Goal: Task Accomplishment & Management: Manage account settings

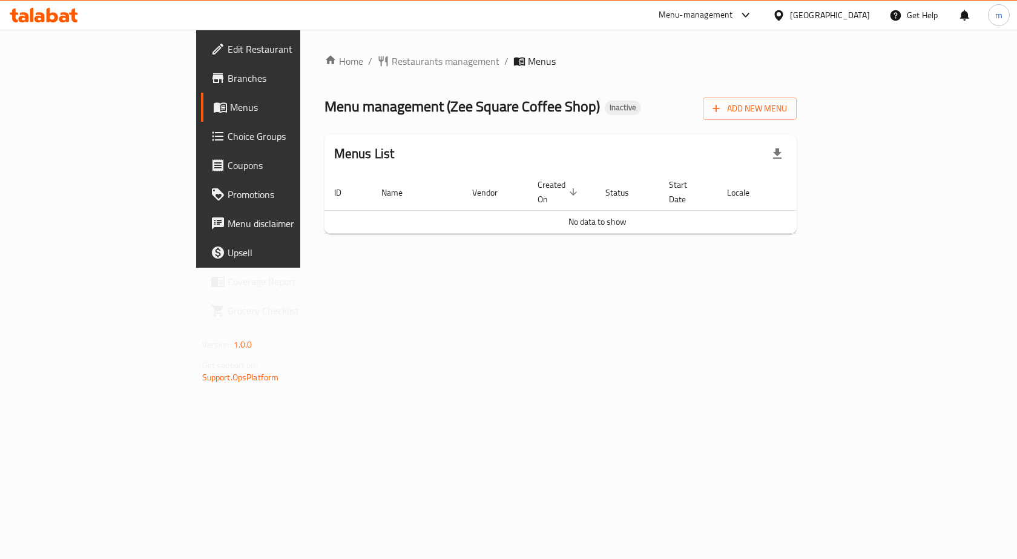
click at [201, 85] on link "Branches" at bounding box center [283, 78] width 165 height 29
click at [787, 105] on span "Add New Menu" at bounding box center [750, 108] width 74 height 15
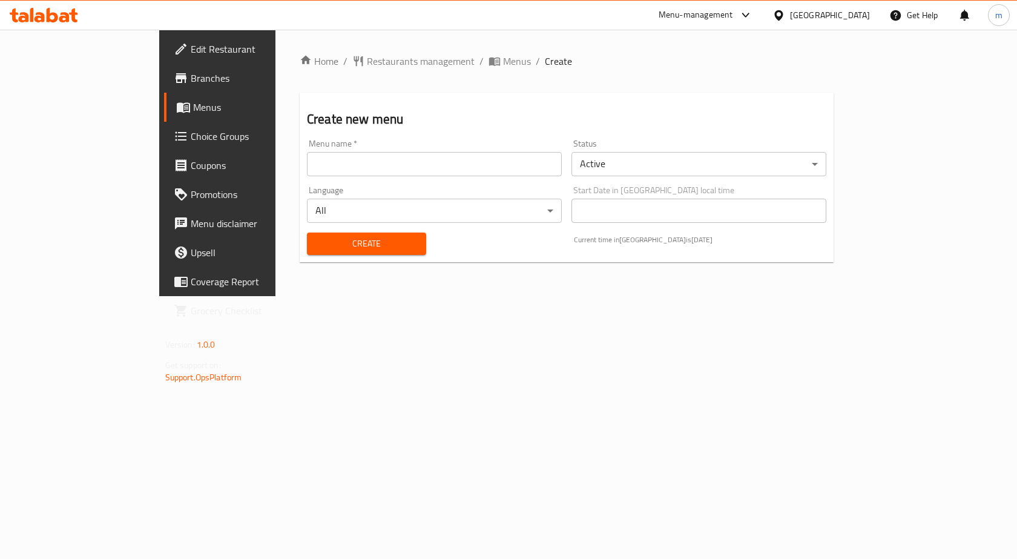
click at [452, 173] on input "text" at bounding box center [434, 164] width 255 height 24
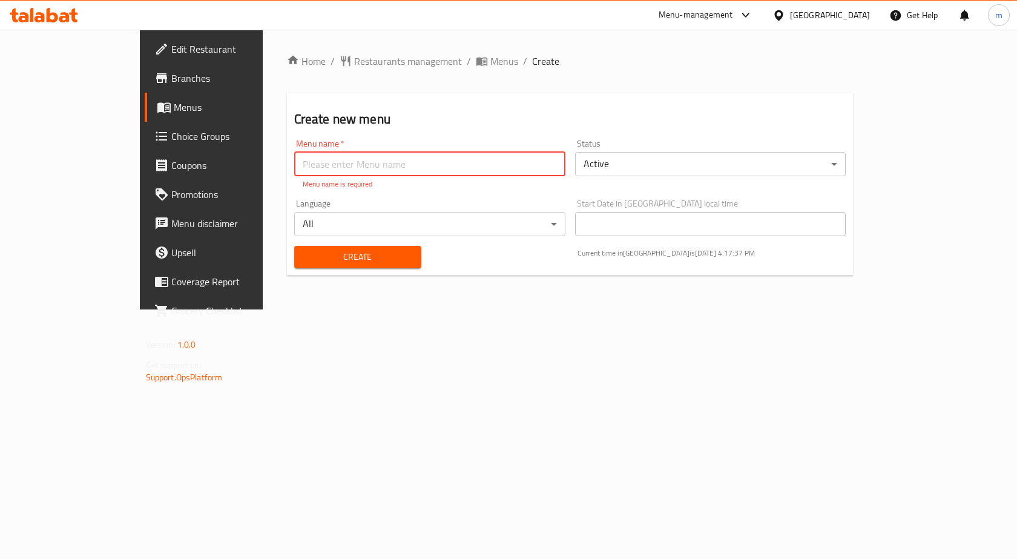
paste input "Zee Square Coffee Shop"
type input "Zee Square Coffee Shop"
click at [357, 255] on div "Create" at bounding box center [358, 257] width 142 height 37
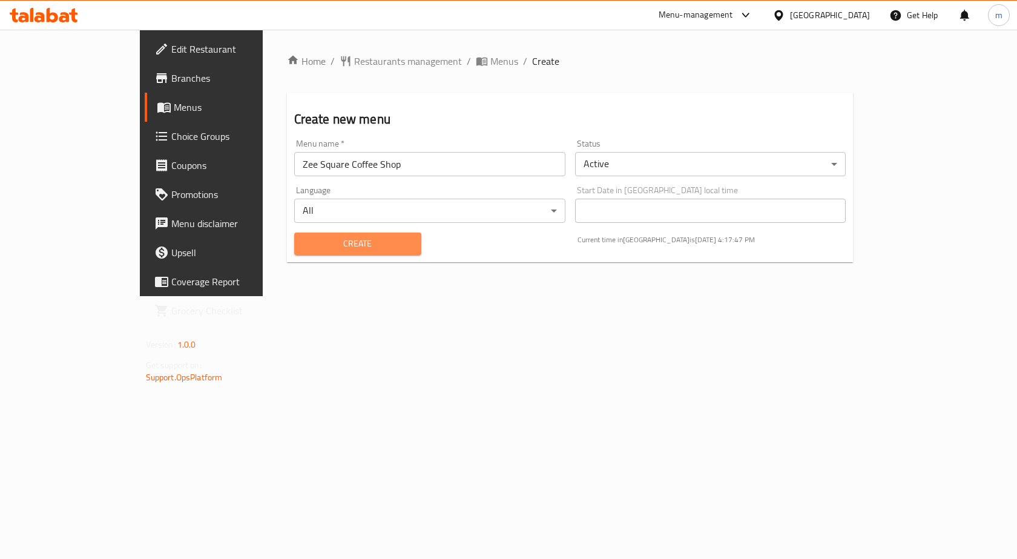
click at [346, 235] on button "Create" at bounding box center [357, 244] width 127 height 22
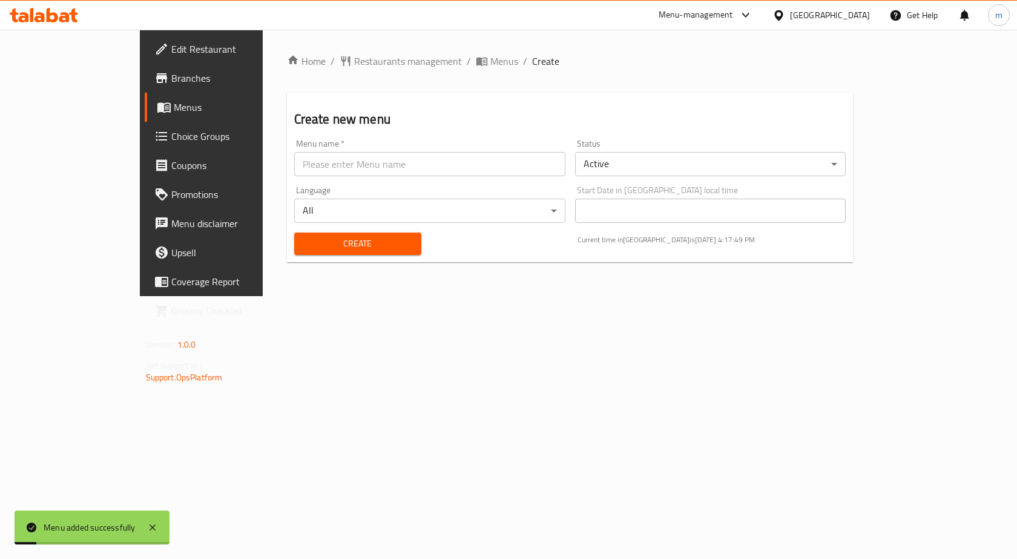
click at [174, 113] on span "Menus" at bounding box center [237, 107] width 127 height 15
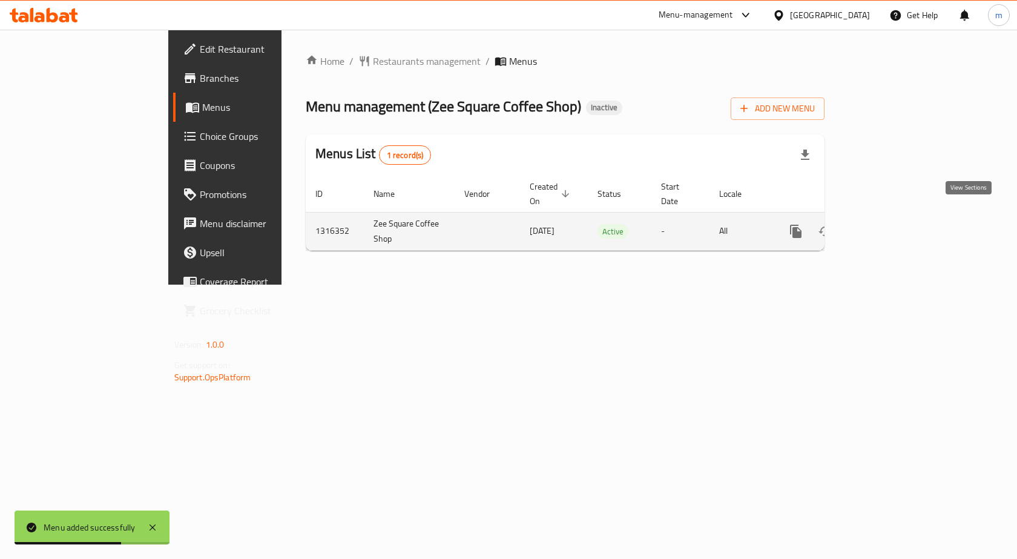
click at [891, 224] on icon "enhanced table" at bounding box center [883, 231] width 15 height 15
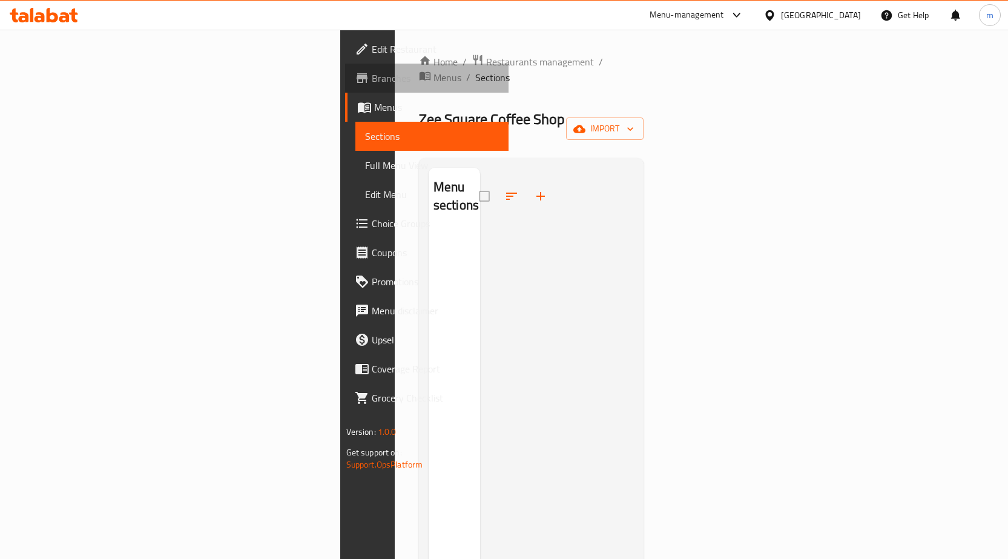
click at [345, 87] on link "Branches" at bounding box center [426, 78] width 163 height 29
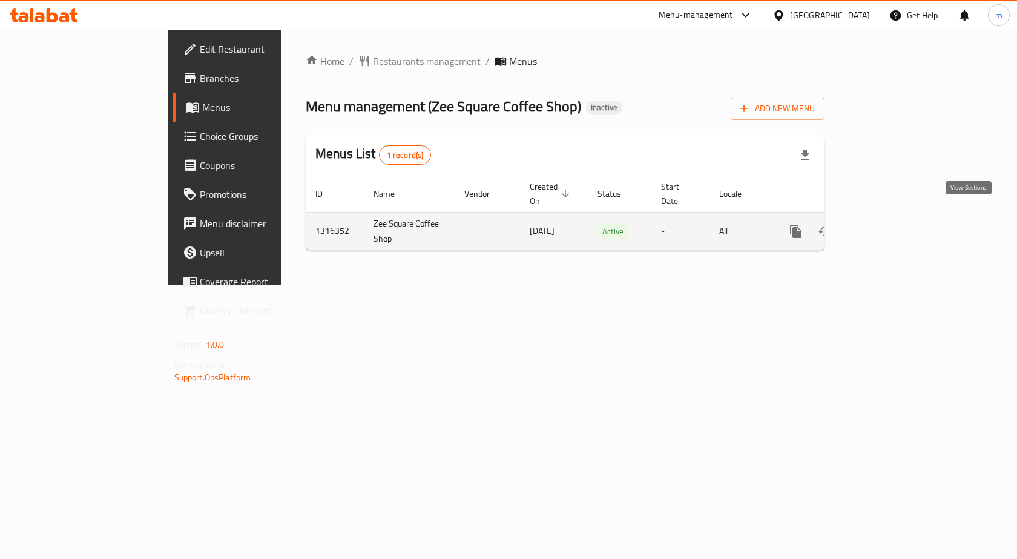
click at [891, 224] on icon "enhanced table" at bounding box center [883, 231] width 15 height 15
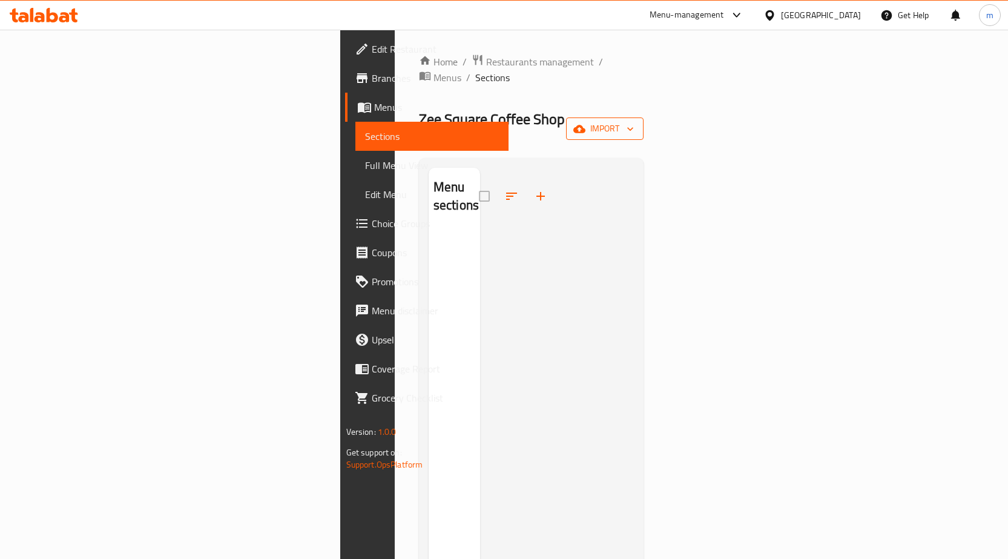
click at [586, 125] on icon "button" at bounding box center [579, 129] width 12 height 8
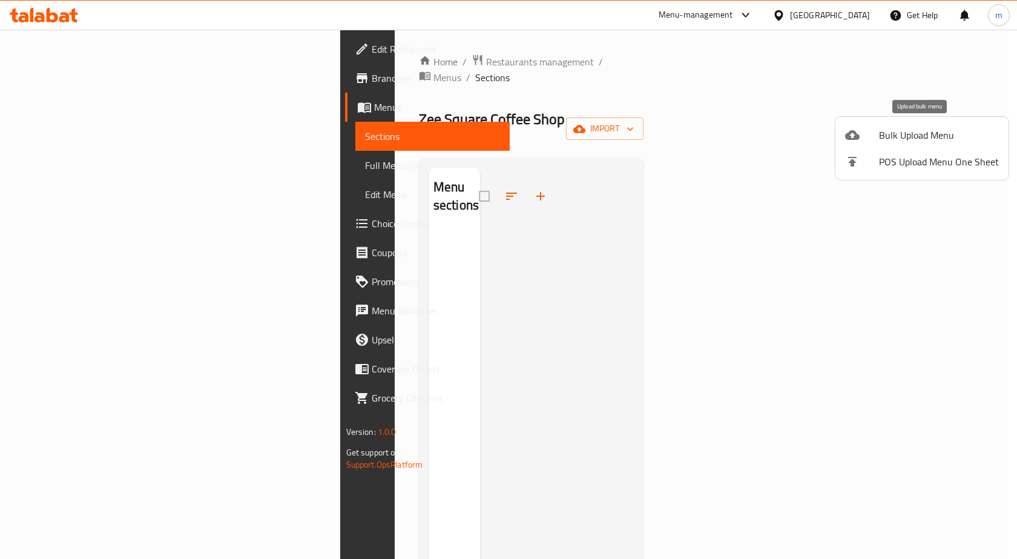
click at [907, 134] on span "Bulk Upload Menu" at bounding box center [939, 135] width 120 height 15
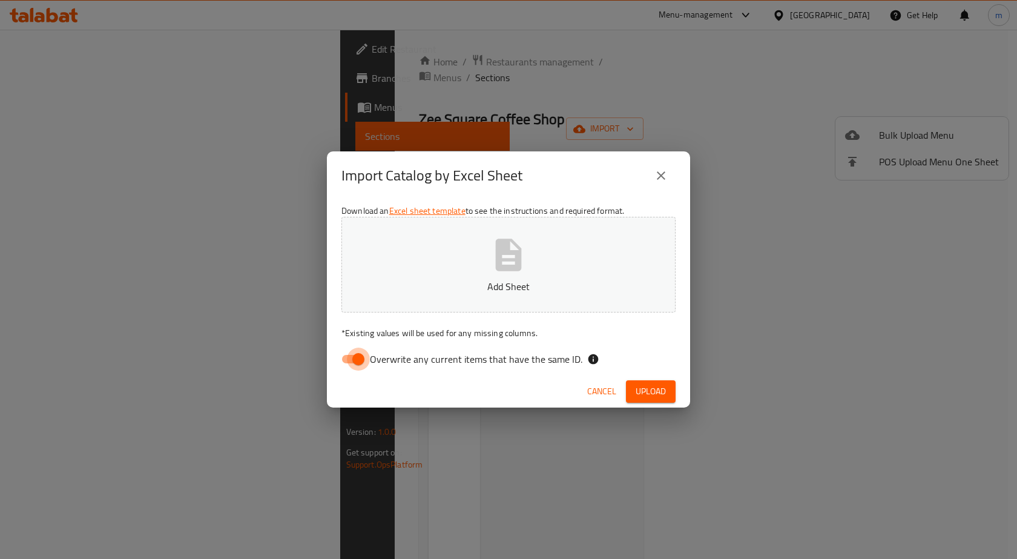
click at [365, 355] on input "Overwrite any current items that have the same ID." at bounding box center [358, 359] width 69 height 23
checkbox input "false"
click at [450, 263] on button "Add Sheet" at bounding box center [509, 265] width 334 height 96
click at [675, 390] on button "Upload" at bounding box center [651, 391] width 50 height 22
click at [614, 391] on span "Cancel" at bounding box center [601, 391] width 29 height 15
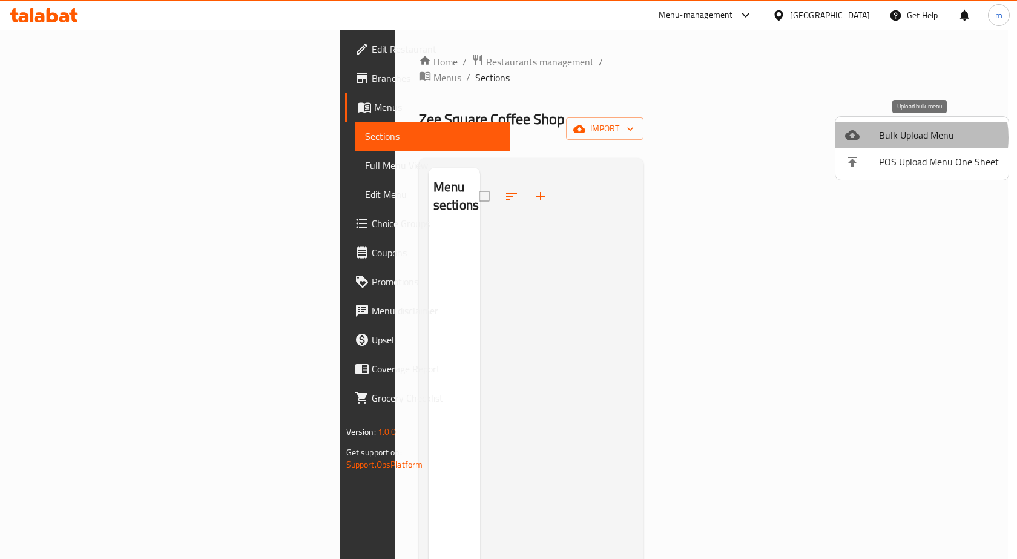
click at [911, 137] on span "Bulk Upload Menu" at bounding box center [939, 135] width 120 height 15
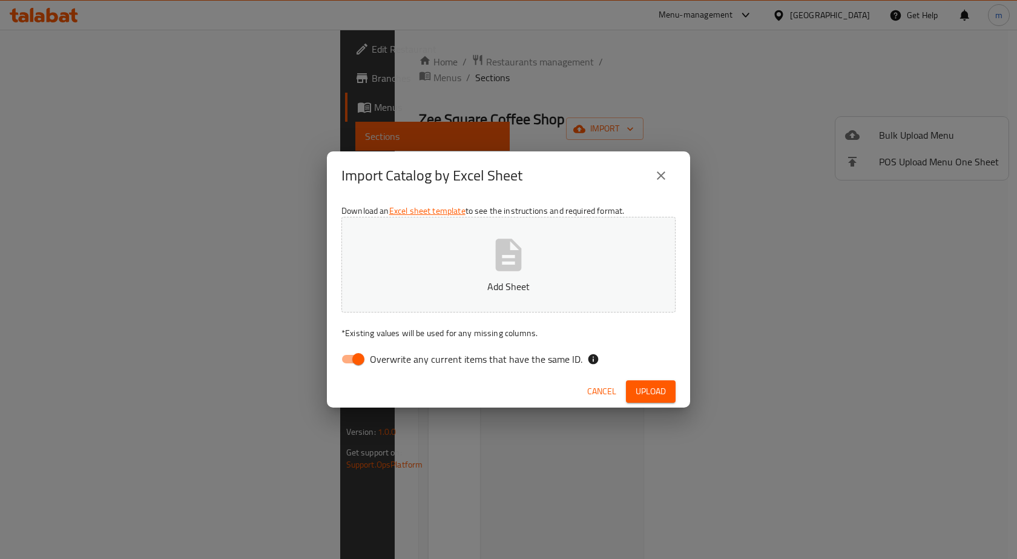
click at [584, 288] on p "Add Sheet" at bounding box center [508, 286] width 297 height 15
click at [372, 361] on span "Overwrite any current items that have the same ID." at bounding box center [476, 359] width 213 height 15
click at [372, 361] on input "Overwrite any current items that have the same ID." at bounding box center [358, 359] width 69 height 23
checkbox input "false"
click at [535, 249] on button "Add Sheet" at bounding box center [509, 265] width 334 height 96
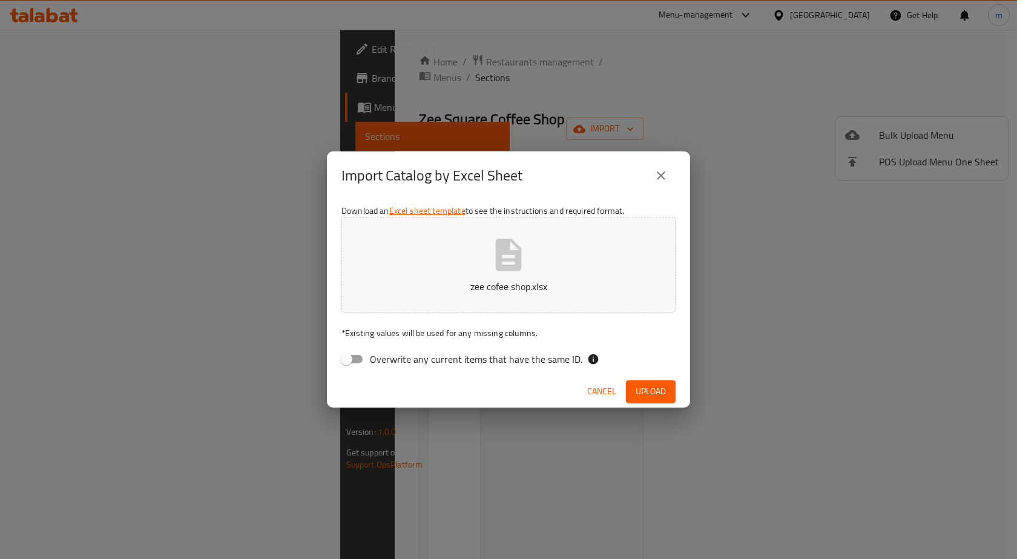
click at [661, 393] on span "Upload" at bounding box center [651, 391] width 30 height 15
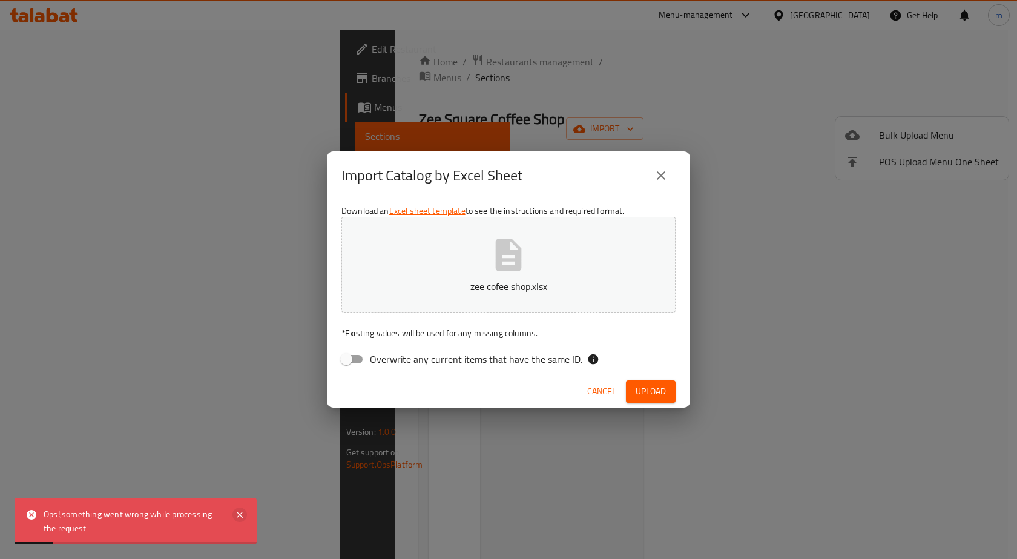
click at [245, 515] on icon at bounding box center [240, 514] width 15 height 15
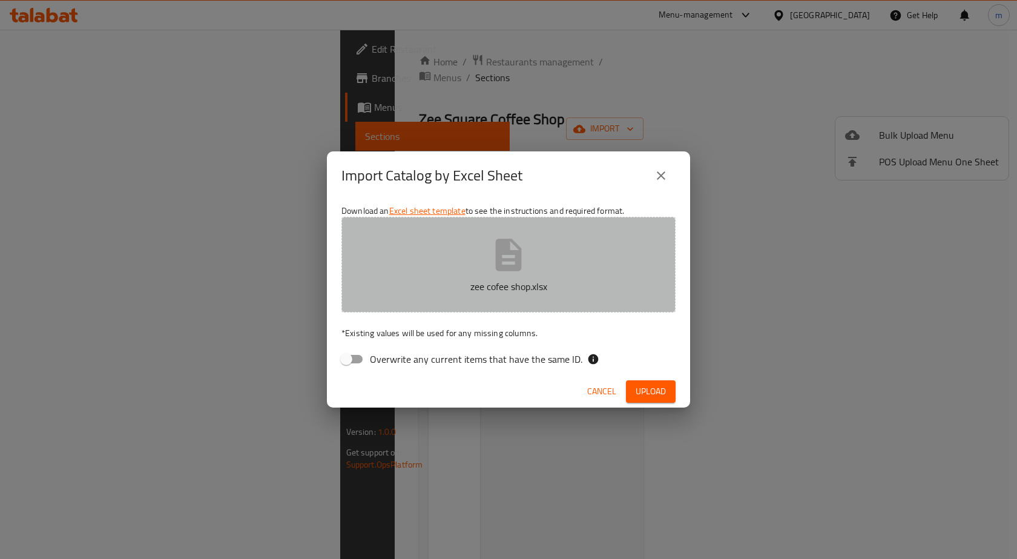
click at [507, 259] on icon "button" at bounding box center [509, 255] width 26 height 32
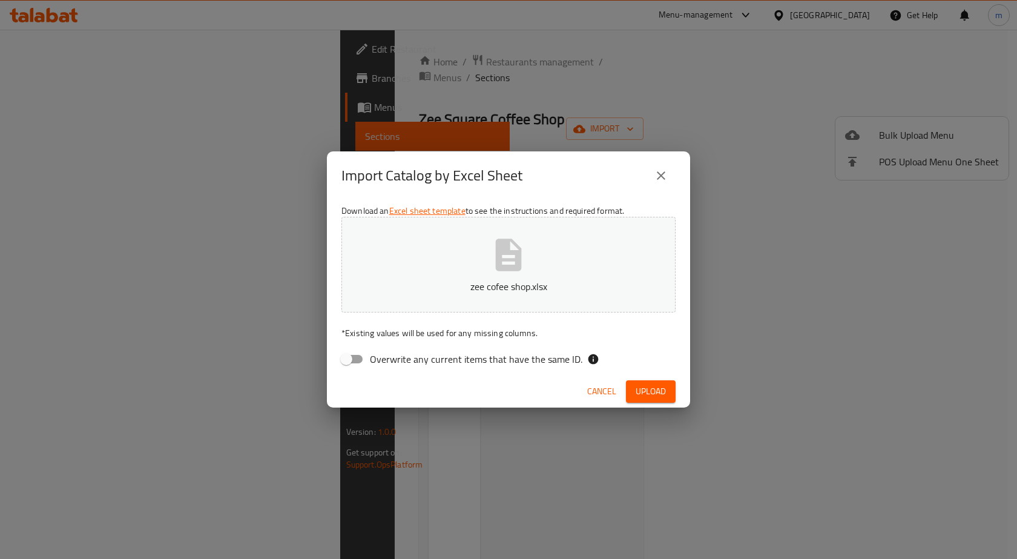
click at [666, 387] on button "Upload" at bounding box center [651, 391] width 50 height 22
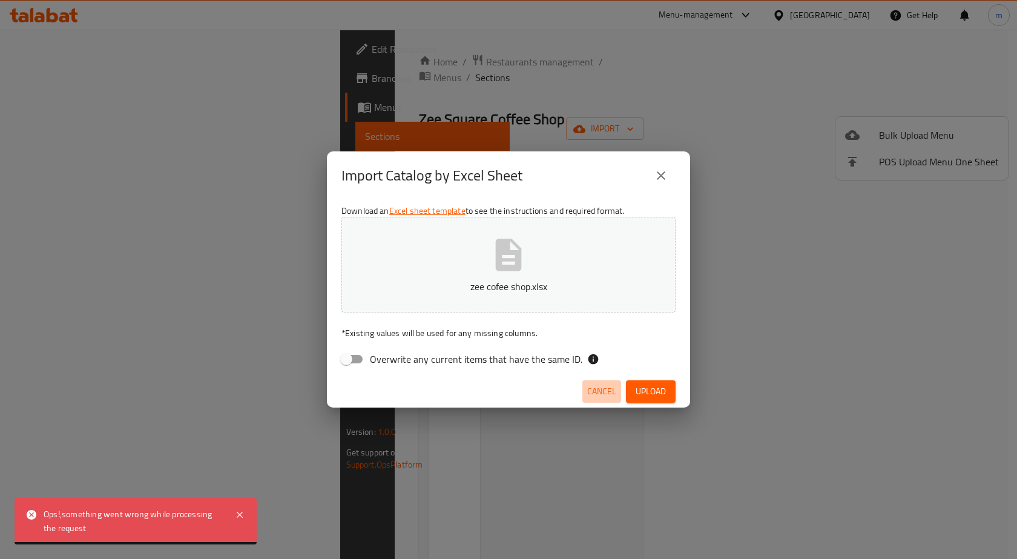
click at [601, 393] on span "Cancel" at bounding box center [601, 391] width 29 height 15
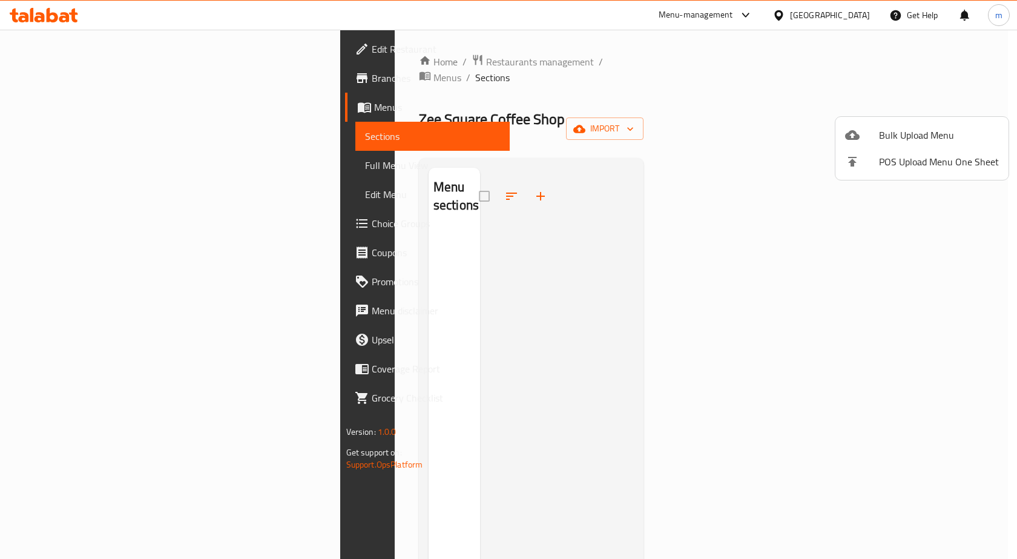
click at [871, 128] on div at bounding box center [862, 135] width 34 height 15
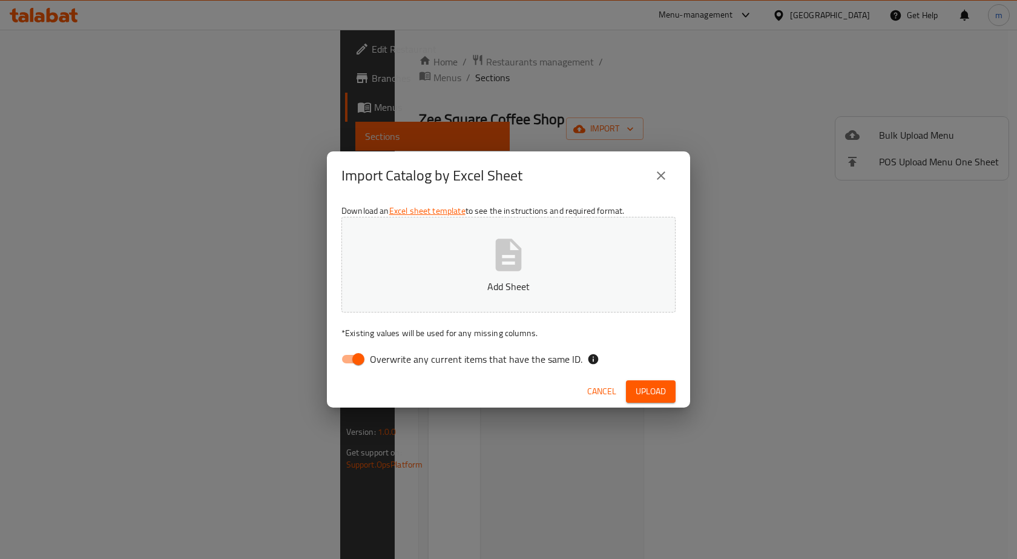
drag, startPoint x: 351, startPoint y: 358, endPoint x: 420, endPoint y: 272, distance: 109.9
click at [351, 358] on input "Overwrite any current items that have the same ID." at bounding box center [358, 359] width 69 height 23
checkbox input "false"
click at [420, 272] on button "Add Sheet" at bounding box center [509, 265] width 334 height 96
click at [644, 393] on span "Upload" at bounding box center [651, 391] width 30 height 15
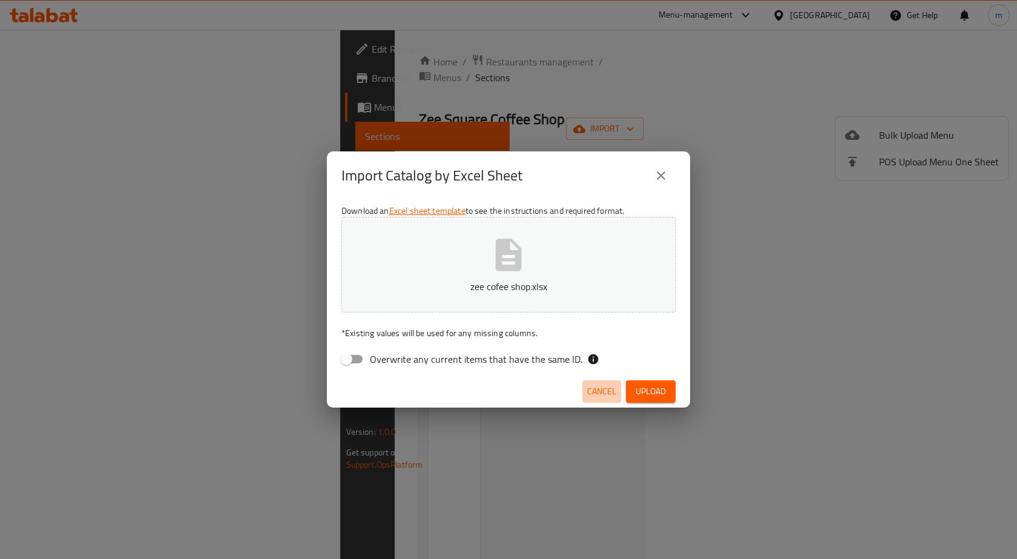
click at [595, 386] on span "Cancel" at bounding box center [601, 391] width 29 height 15
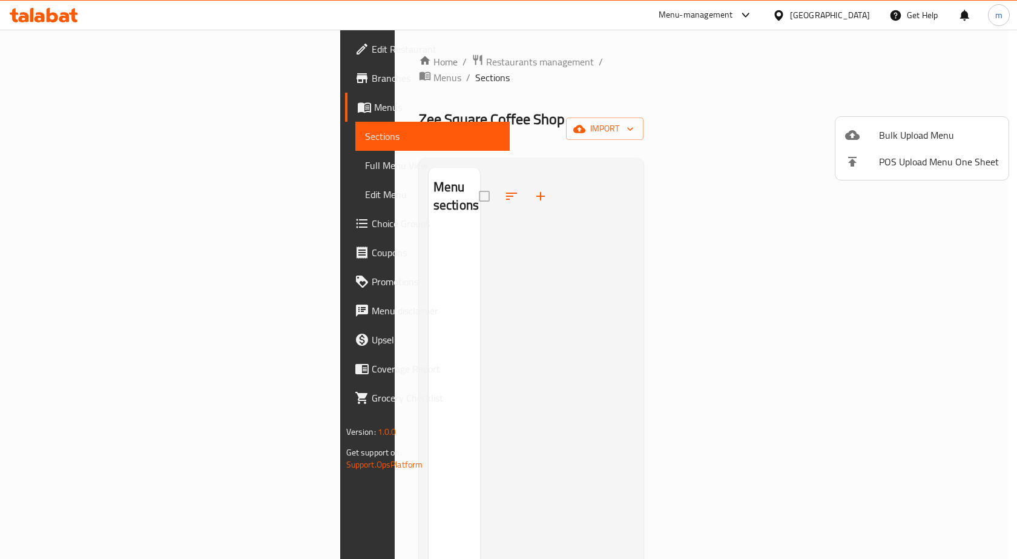
click at [960, 107] on div at bounding box center [508, 279] width 1017 height 559
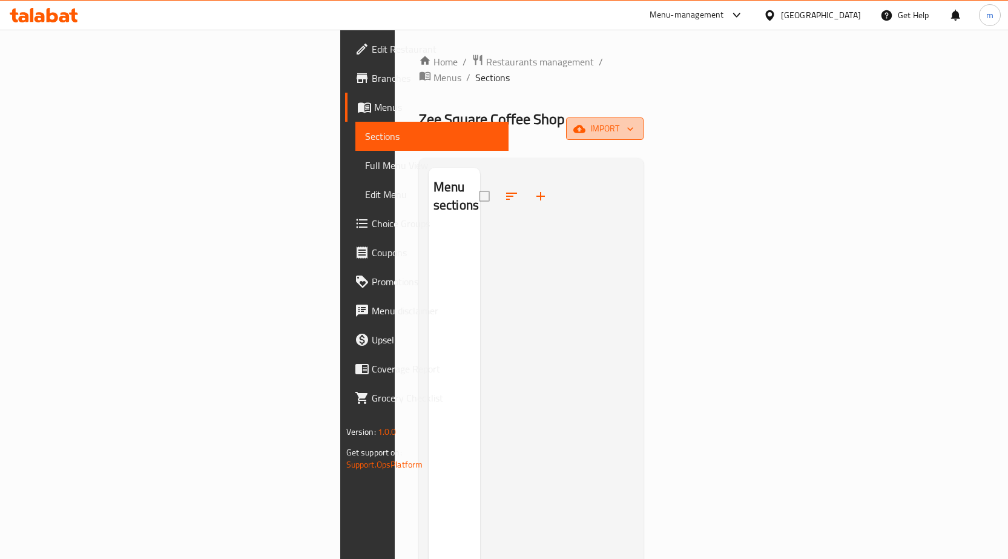
click at [634, 121] on span "import" at bounding box center [605, 128] width 58 height 15
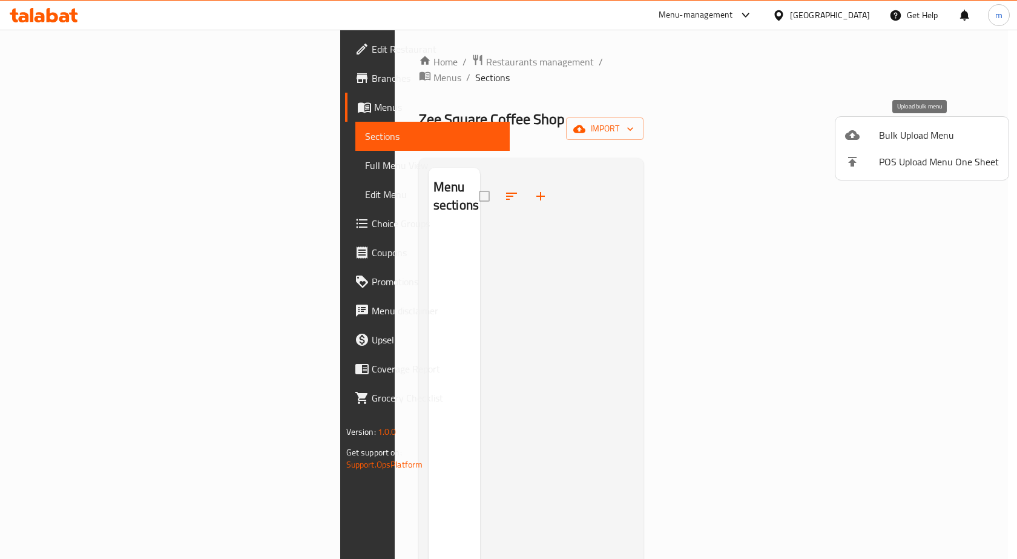
click at [923, 131] on span "Bulk Upload Menu" at bounding box center [939, 135] width 120 height 15
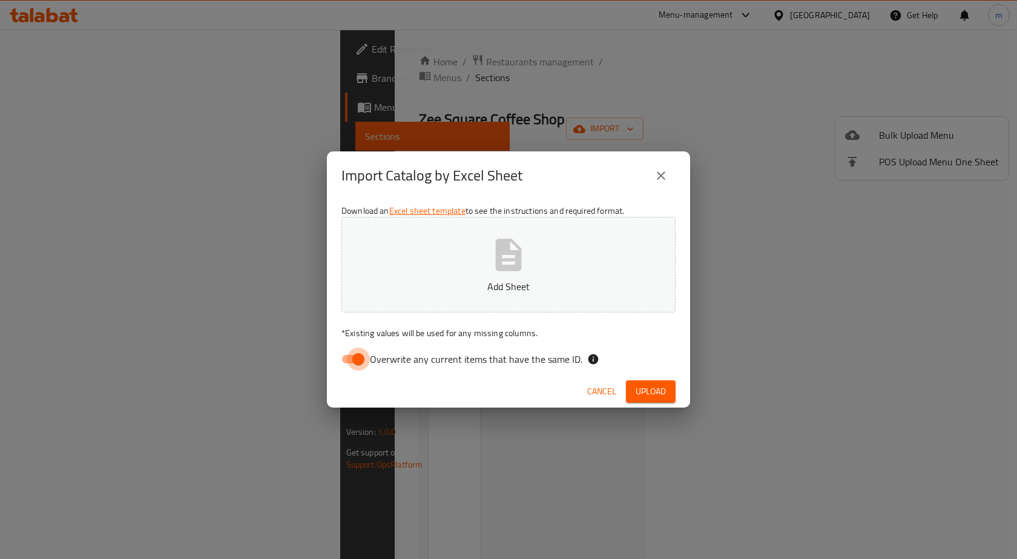
click at [363, 352] on input "Overwrite any current items that have the same ID." at bounding box center [358, 359] width 69 height 23
checkbox input "false"
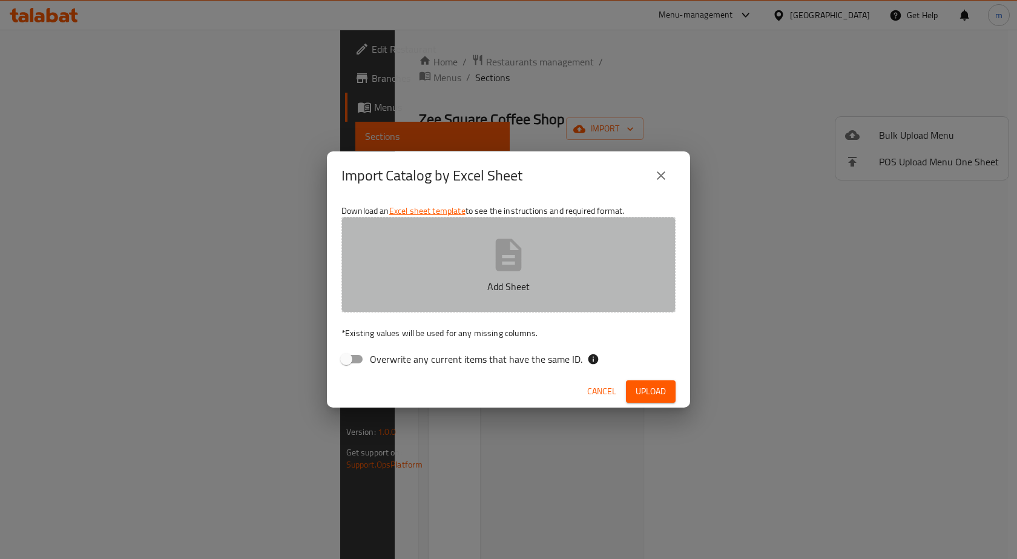
click at [435, 259] on button "Add Sheet" at bounding box center [509, 265] width 334 height 96
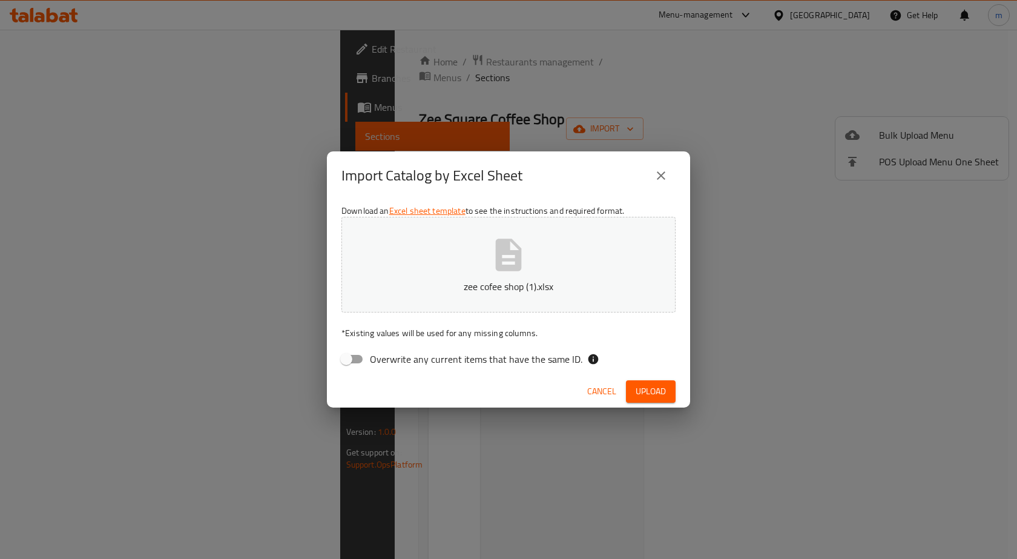
click at [652, 383] on button "Upload" at bounding box center [651, 391] width 50 height 22
click at [664, 177] on icon "close" at bounding box center [661, 175] width 15 height 15
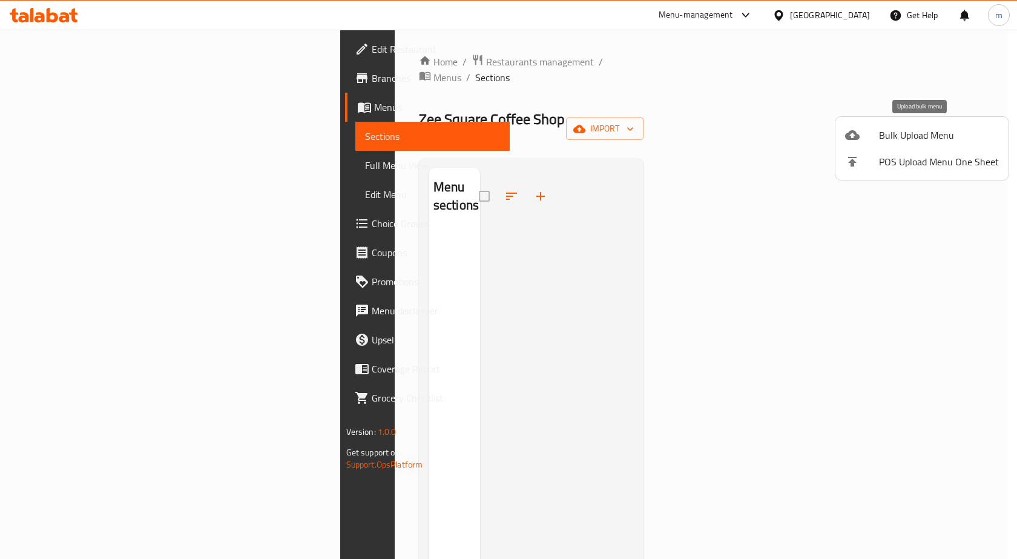
click at [923, 142] on span "Bulk Upload Menu" at bounding box center [939, 135] width 120 height 15
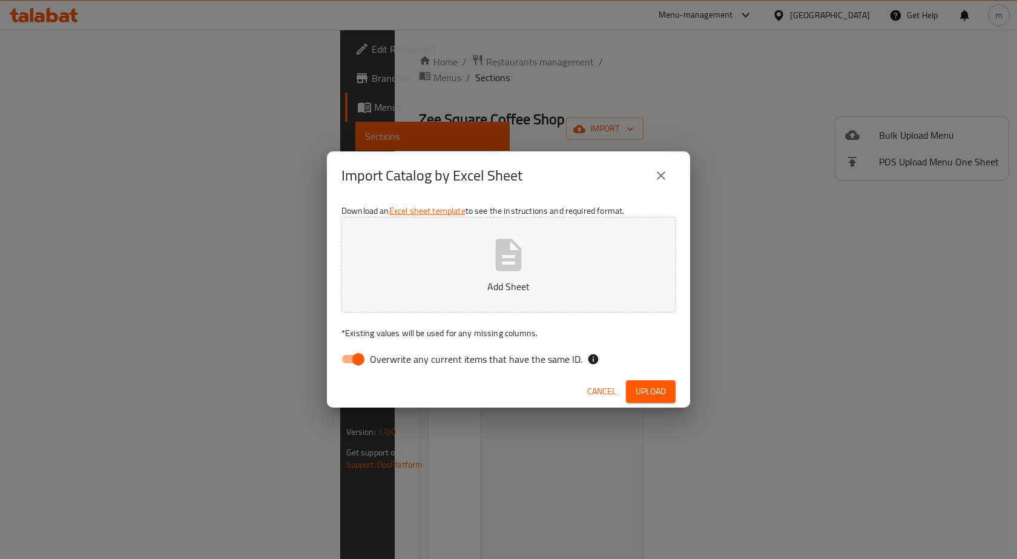
click at [458, 358] on span "Overwrite any current items that have the same ID." at bounding box center [476, 359] width 213 height 15
click at [393, 358] on input "Overwrite any current items that have the same ID." at bounding box center [358, 359] width 69 height 23
checkbox input "false"
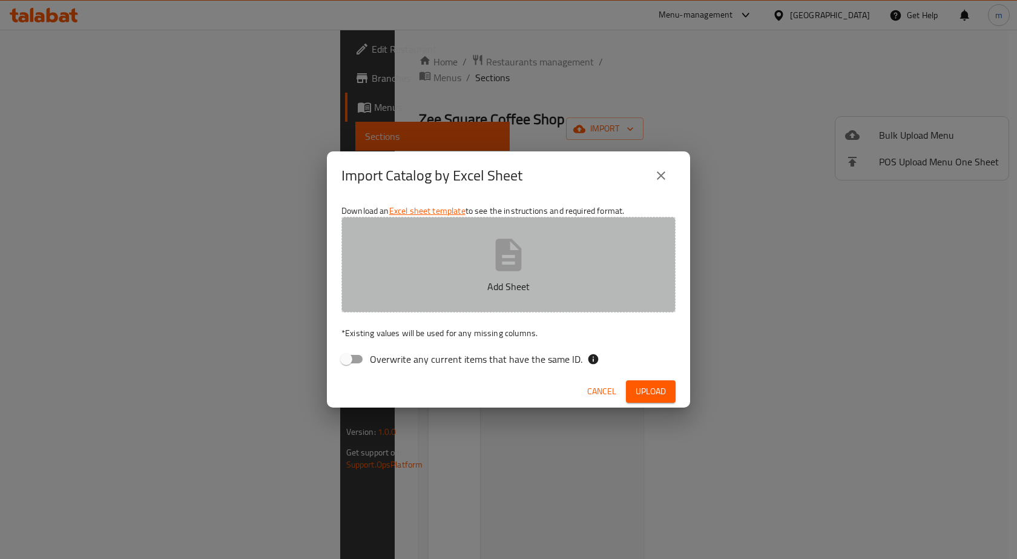
click at [469, 267] on button "Add Sheet" at bounding box center [509, 265] width 334 height 96
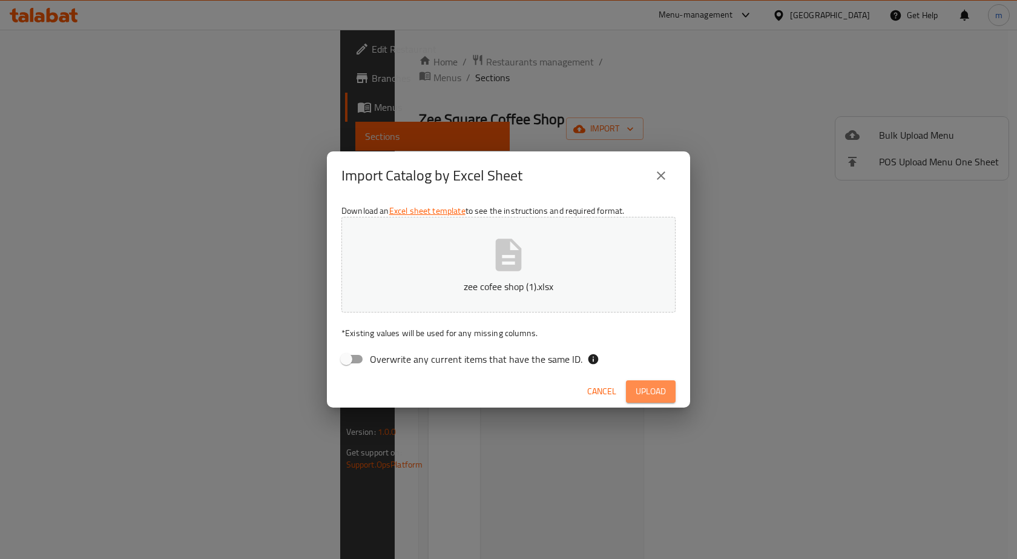
click at [647, 391] on span "Upload" at bounding box center [651, 391] width 30 height 15
click at [657, 176] on icon "close" at bounding box center [661, 175] width 15 height 15
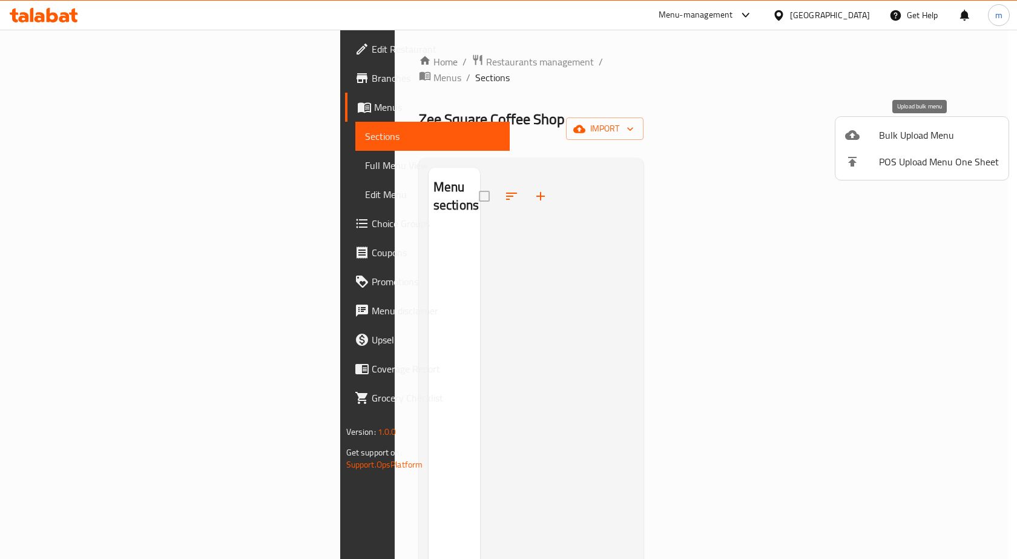
click at [933, 142] on span "Bulk Upload Menu" at bounding box center [939, 135] width 120 height 15
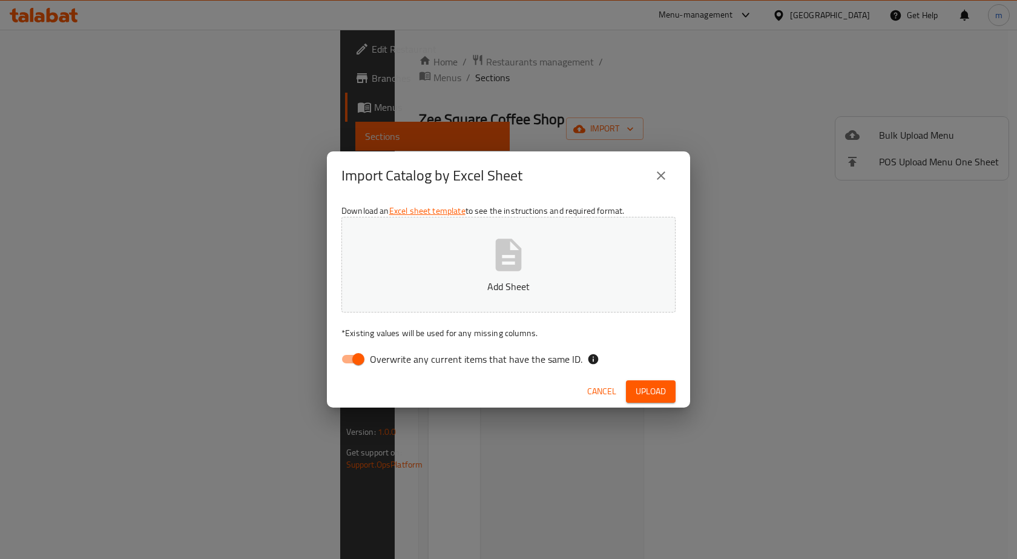
click at [455, 361] on span "Overwrite any current items that have the same ID." at bounding box center [476, 359] width 213 height 15
click at [393, 361] on input "Overwrite any current items that have the same ID." at bounding box center [358, 359] width 69 height 23
checkbox input "false"
click at [486, 248] on button "Add Sheet" at bounding box center [509, 265] width 334 height 96
click at [649, 392] on span "Upload" at bounding box center [651, 391] width 30 height 15
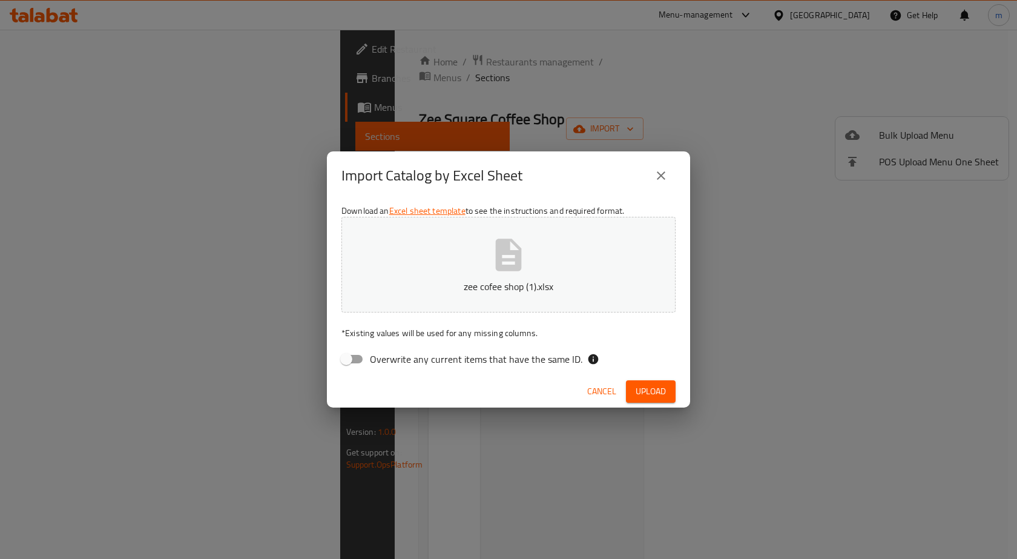
click at [656, 182] on icon "close" at bounding box center [661, 175] width 15 height 15
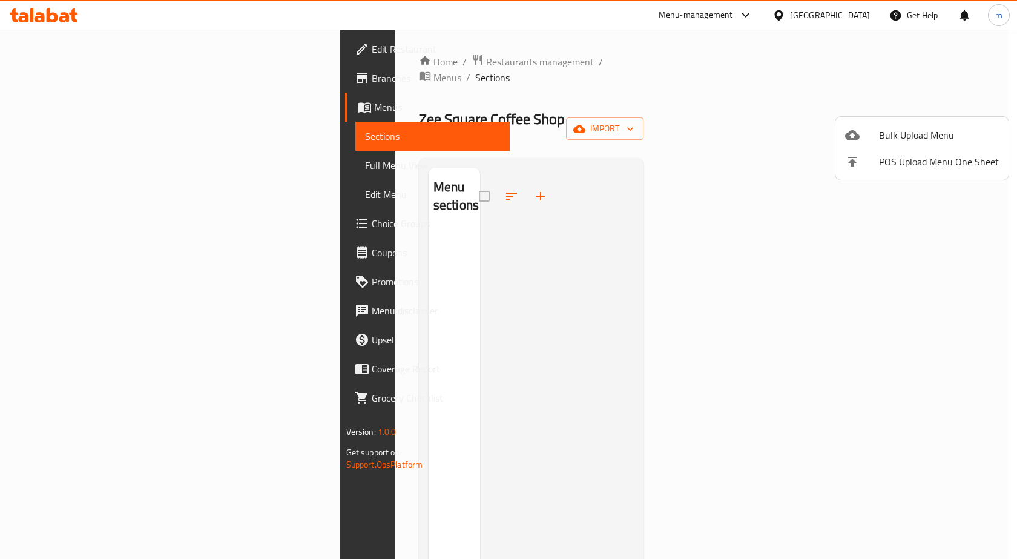
click at [569, 215] on div at bounding box center [508, 279] width 1017 height 559
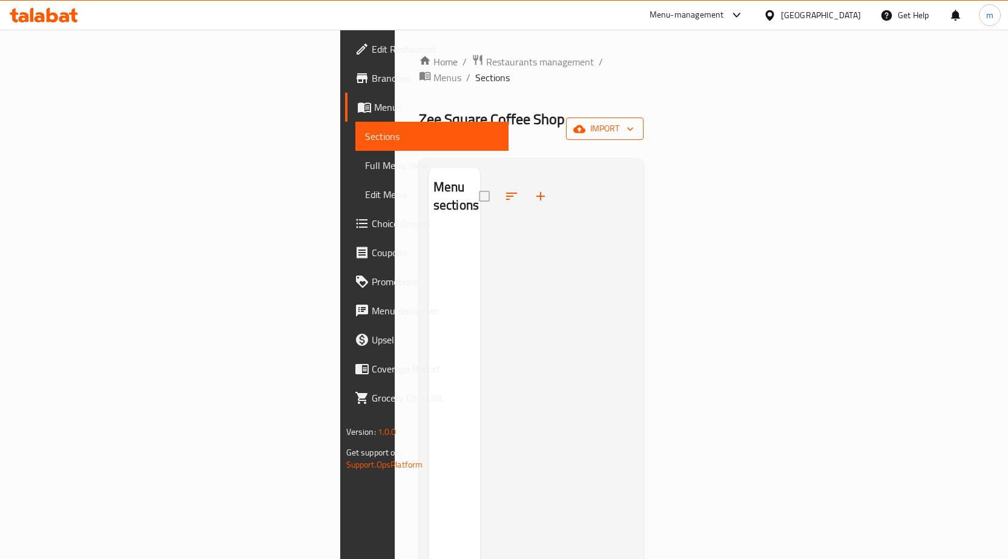
click at [634, 121] on span "import" at bounding box center [605, 128] width 58 height 15
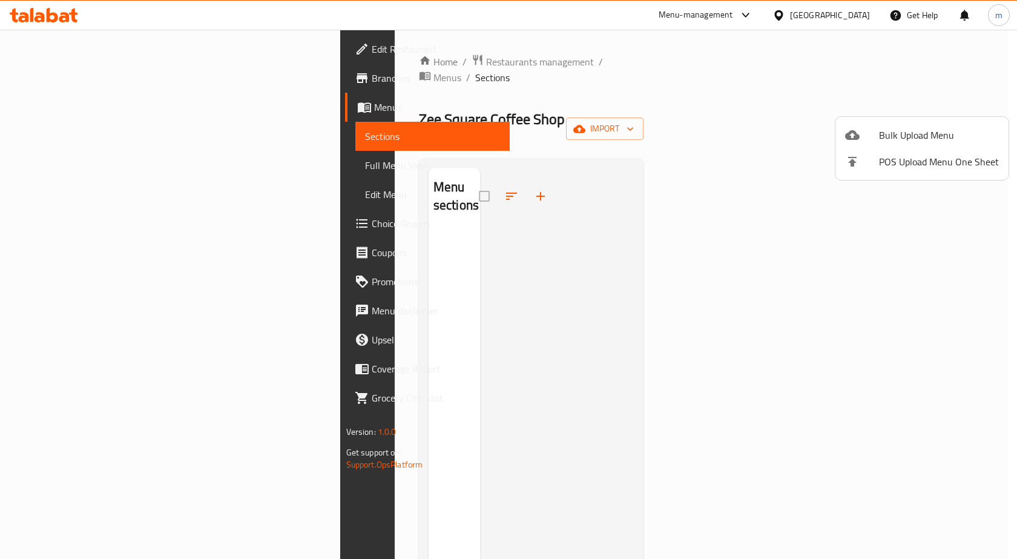
click at [902, 128] on span "Bulk Upload Menu" at bounding box center [939, 135] width 120 height 15
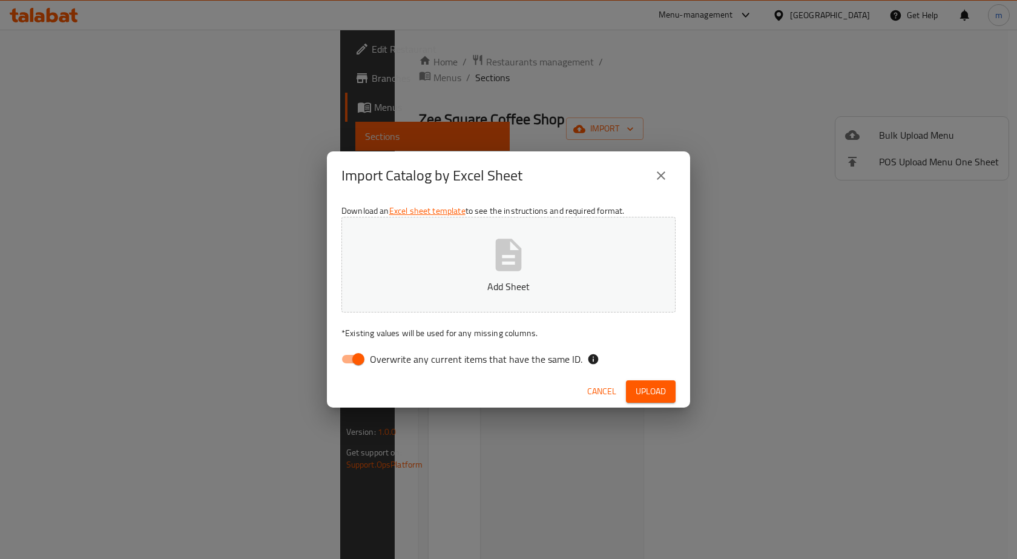
click at [361, 362] on input "Overwrite any current items that have the same ID." at bounding box center [358, 359] width 69 height 23
checkbox input "false"
click at [554, 265] on button "Add Sheet" at bounding box center [509, 265] width 334 height 96
click at [630, 391] on button "Upload" at bounding box center [651, 391] width 50 height 22
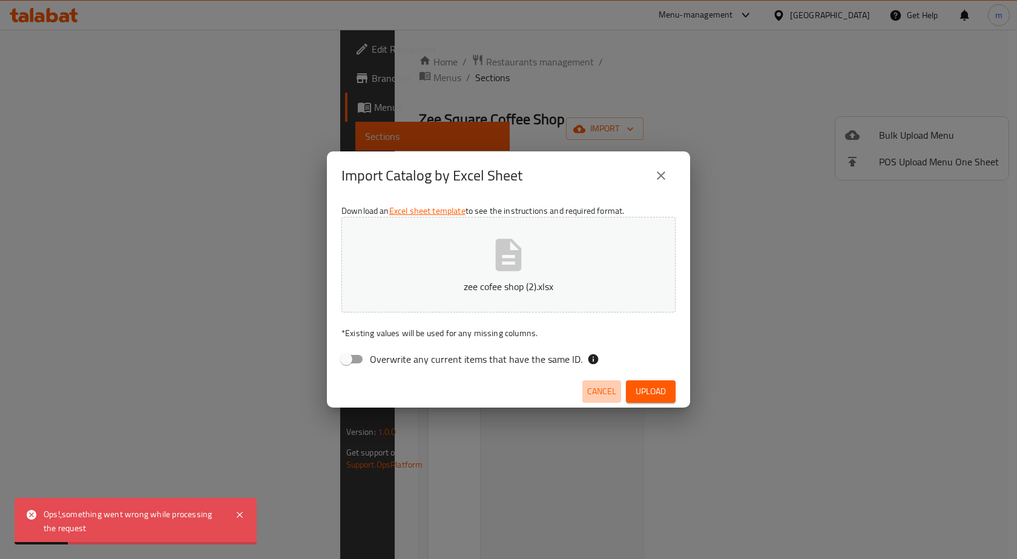
click at [593, 387] on span "Cancel" at bounding box center [601, 391] width 29 height 15
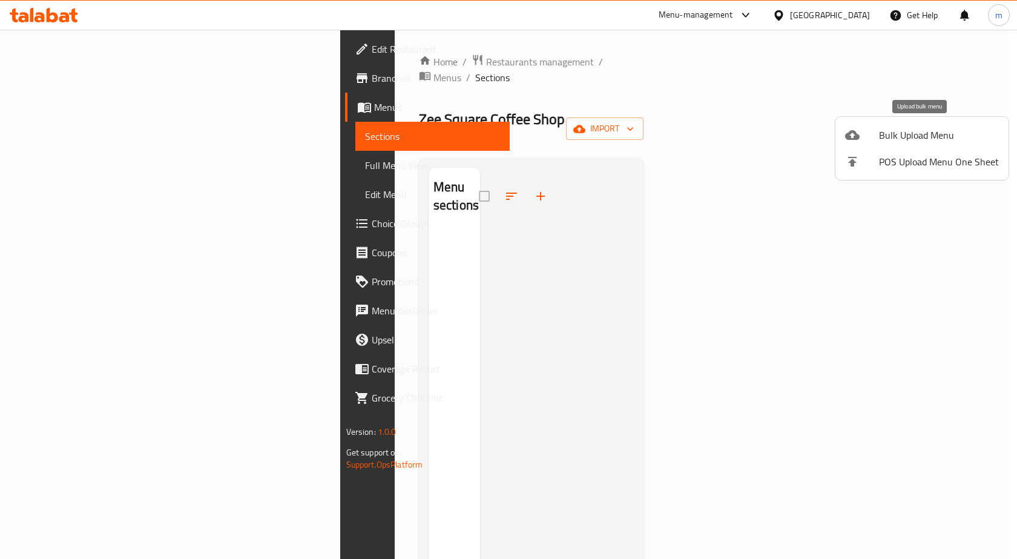
click at [924, 128] on span "Bulk Upload Menu" at bounding box center [939, 135] width 120 height 15
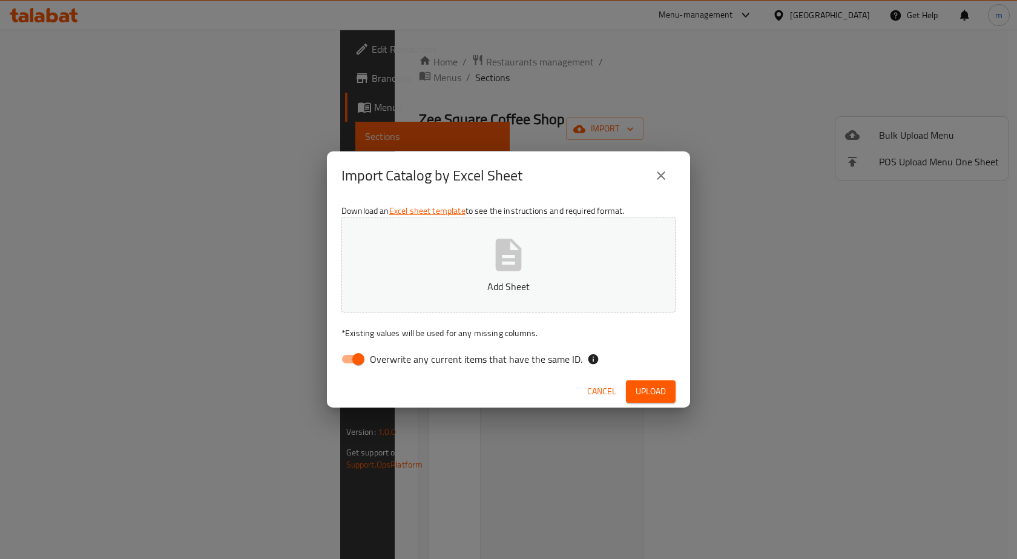
click at [357, 363] on input "Overwrite any current items that have the same ID." at bounding box center [358, 359] width 69 height 23
checkbox input "false"
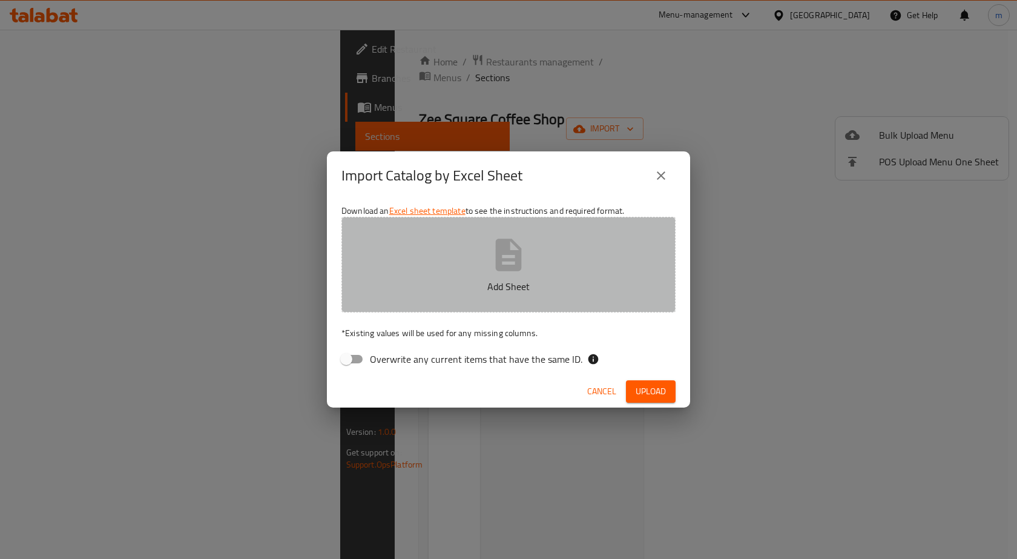
click at [444, 236] on button "Add Sheet" at bounding box center [509, 265] width 334 height 96
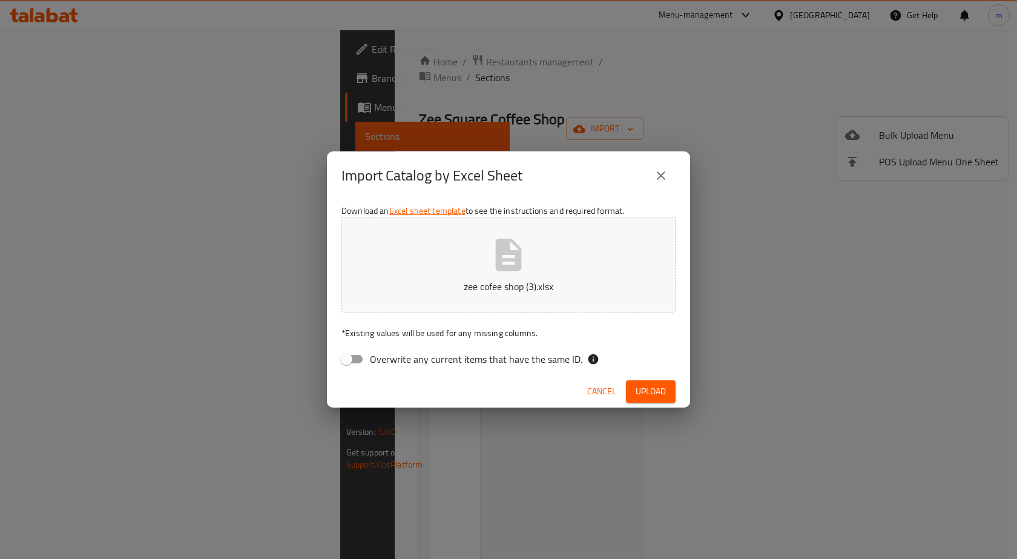
click at [656, 392] on span "Upload" at bounding box center [651, 391] width 30 height 15
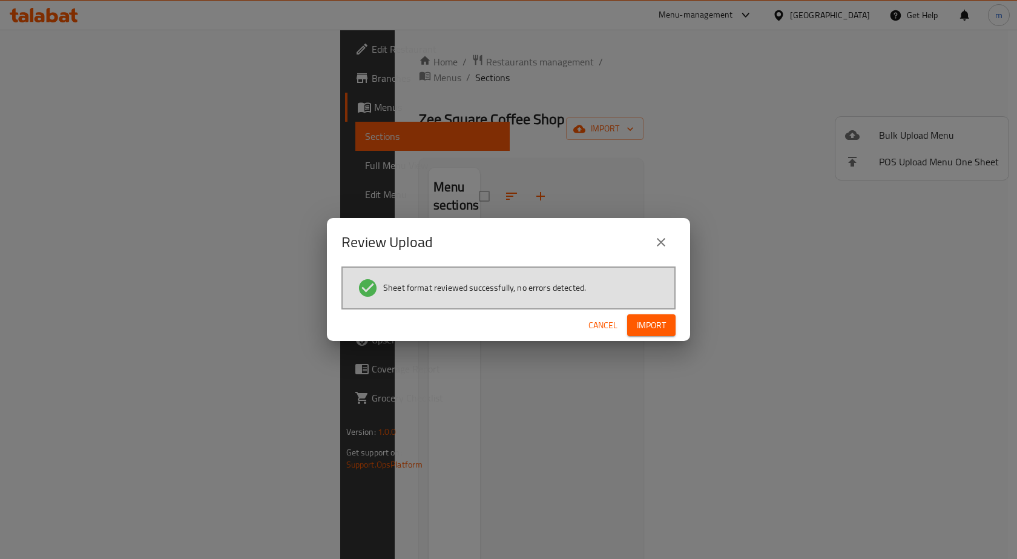
click at [661, 327] on span "Import" at bounding box center [651, 325] width 29 height 15
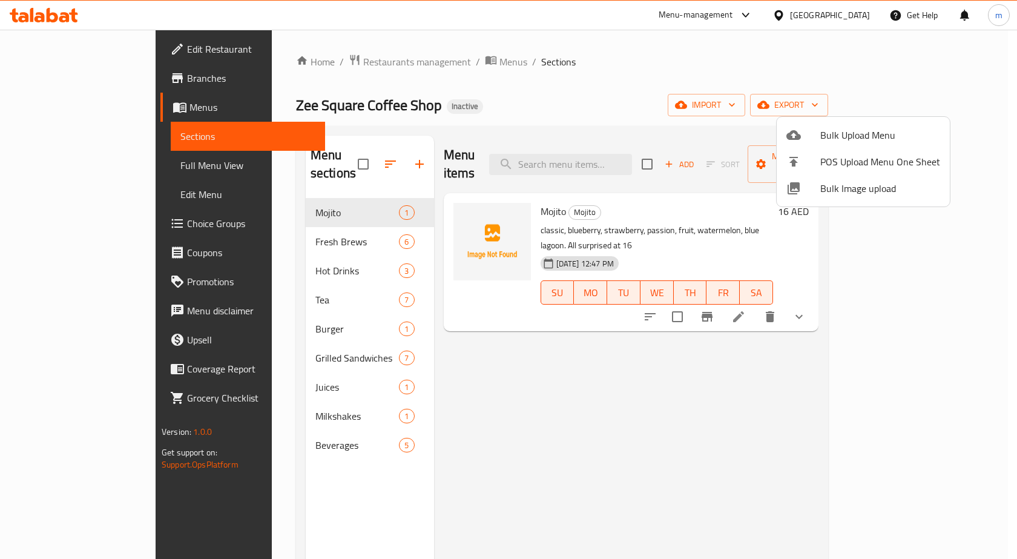
click at [81, 173] on div at bounding box center [508, 279] width 1017 height 559
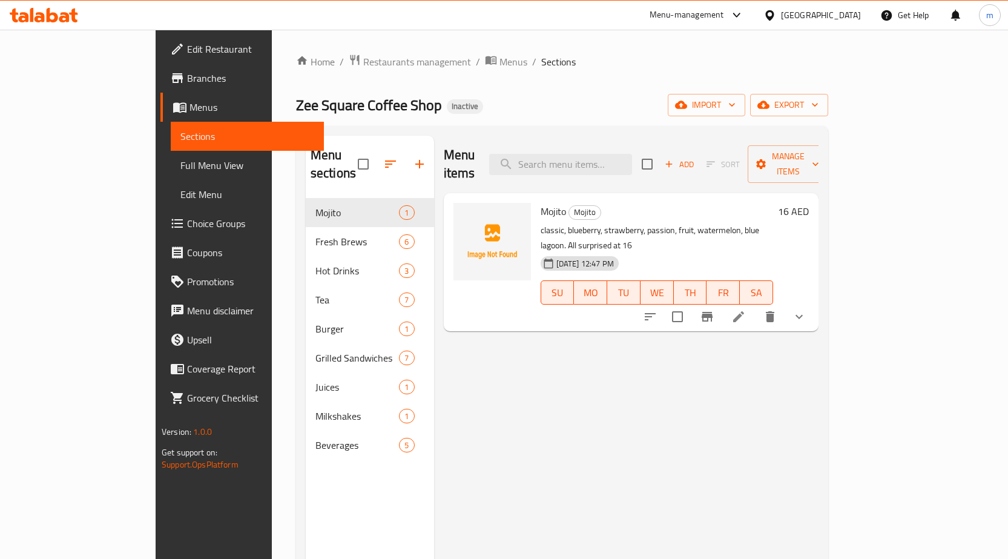
click at [180, 166] on span "Full Menu View" at bounding box center [247, 165] width 134 height 15
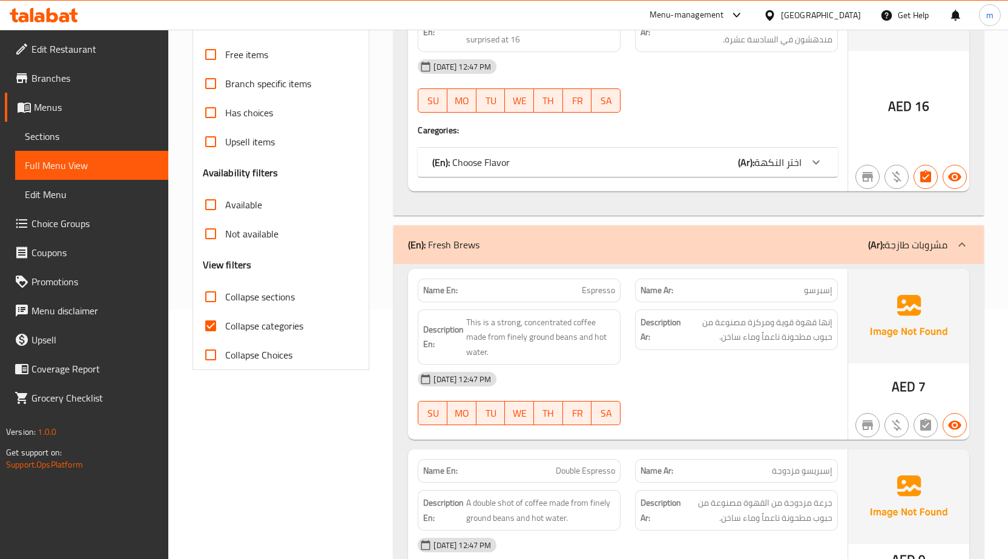
scroll to position [303, 0]
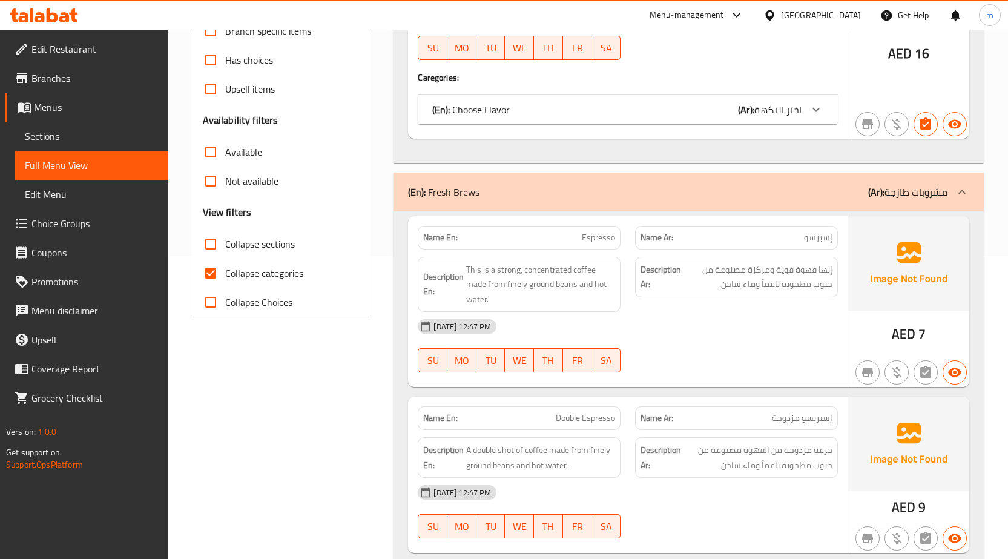
click at [286, 271] on span "Collapse categories" at bounding box center [264, 273] width 78 height 15
click at [225, 271] on input "Collapse categories" at bounding box center [210, 273] width 29 height 29
checkbox input "false"
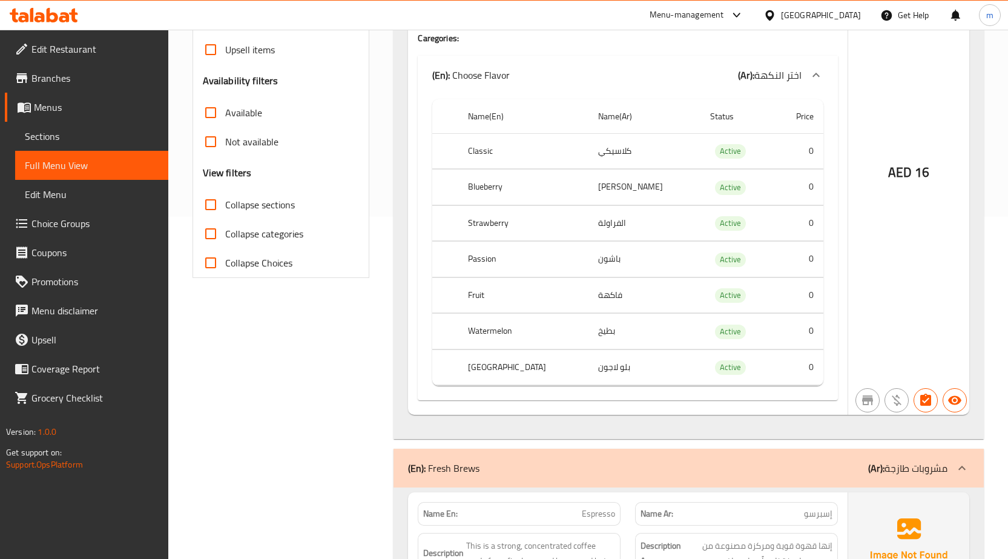
scroll to position [0, 0]
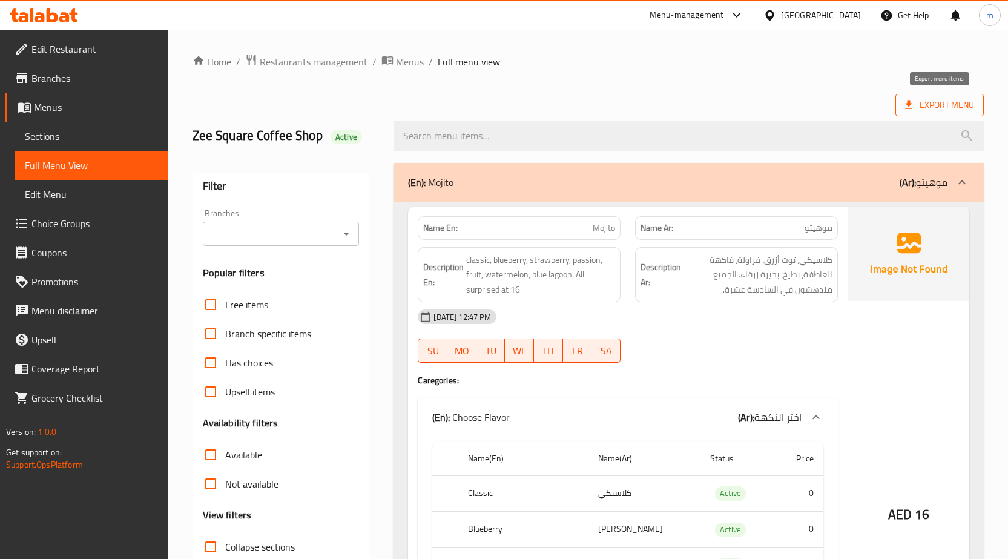
click at [921, 114] on span "Export Menu" at bounding box center [940, 105] width 88 height 22
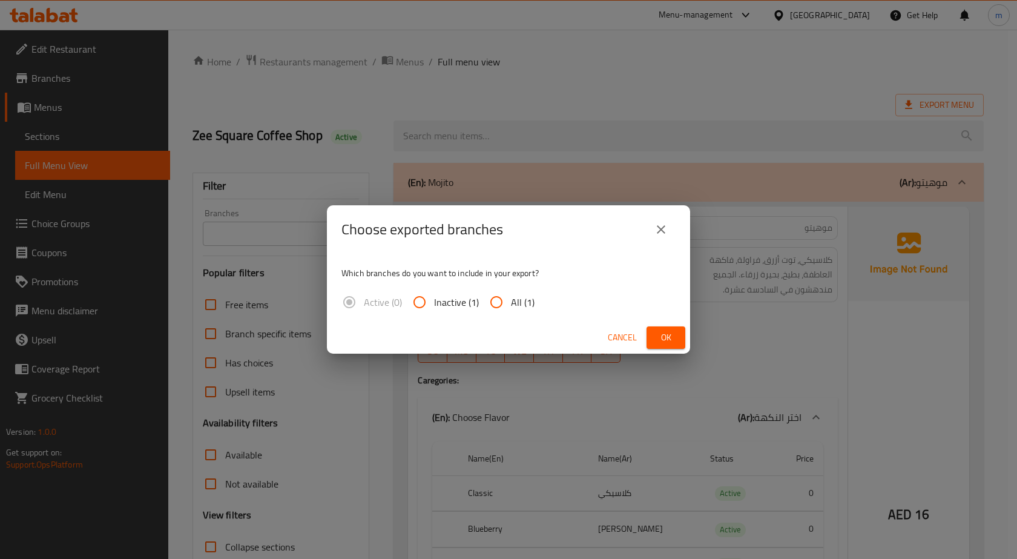
click at [521, 300] on span "All (1)" at bounding box center [523, 302] width 24 height 15
click at [511, 300] on input "All (1)" at bounding box center [496, 302] width 29 height 29
radio input "true"
click at [656, 333] on button "Ok" at bounding box center [666, 337] width 39 height 22
